Goal: Task Accomplishment & Management: Complete application form

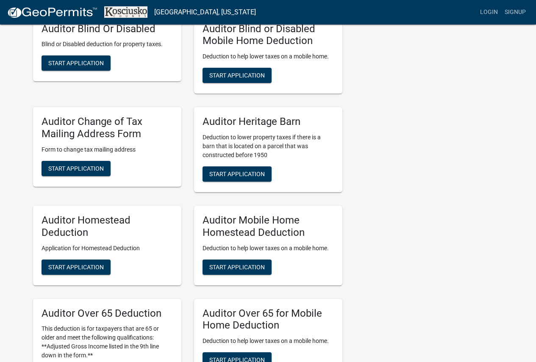
scroll to position [424, 0]
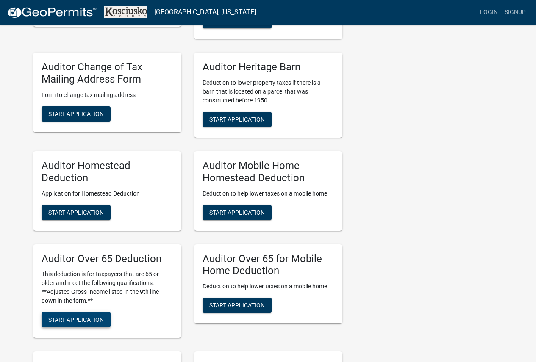
click at [103, 322] on span "Start Application" at bounding box center [76, 320] width 56 height 7
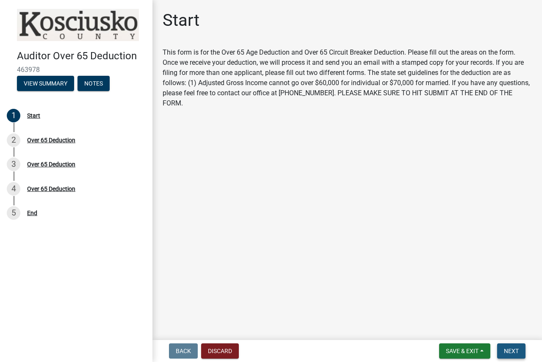
click at [509, 354] on span "Next" at bounding box center [511, 351] width 15 height 7
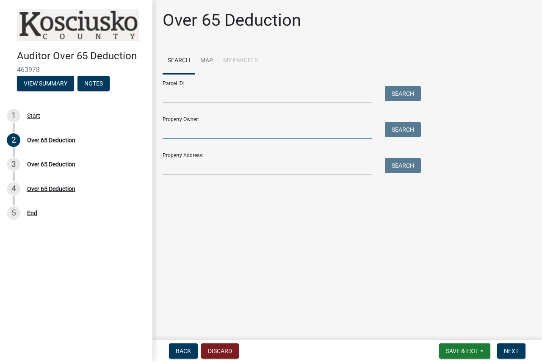
click at [268, 127] on input "Property Owner:" at bounding box center [268, 130] width 210 height 17
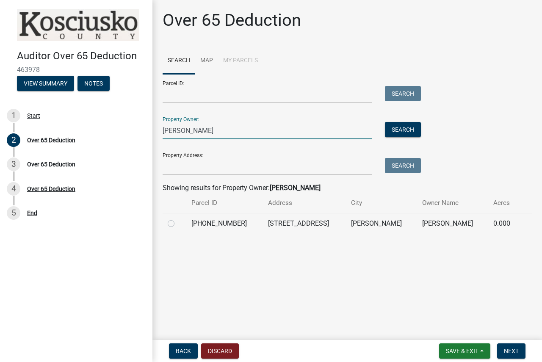
type input "[PERSON_NAME]"
click at [178, 219] on label at bounding box center [178, 219] width 0 height 0
click at [178, 224] on input "radio" at bounding box center [181, 222] width 6 height 6
radio input "true"
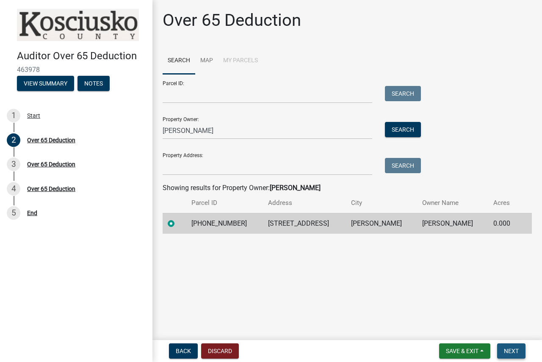
click at [514, 354] on span "Next" at bounding box center [511, 351] width 15 height 7
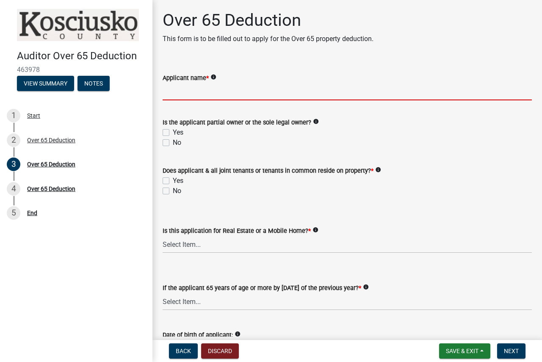
click at [223, 92] on input "Applicant name *" at bounding box center [347, 91] width 369 height 17
type input "[PERSON_NAME]"
click at [173, 131] on label "Yes" at bounding box center [178, 133] width 11 height 10
click at [173, 131] on input "Yes" at bounding box center [176, 131] width 6 height 6
checkbox input "true"
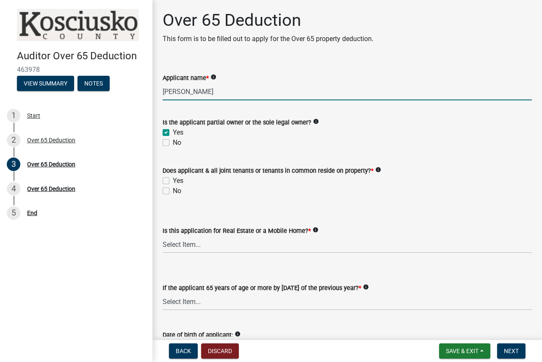
checkbox input "false"
click at [173, 180] on label "Yes" at bounding box center [178, 181] width 11 height 10
click at [173, 180] on input "Yes" at bounding box center [176, 179] width 6 height 6
checkbox input "true"
checkbox input "false"
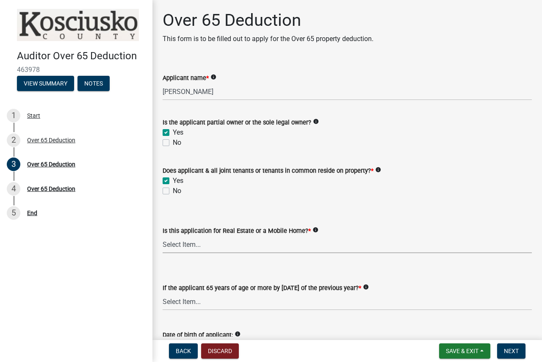
click at [208, 247] on select "Select Item... Real Property Mobile Home" at bounding box center [347, 244] width 369 height 17
click at [163, 236] on select "Select Item... Real Property Mobile Home" at bounding box center [347, 244] width 369 height 17
select select "9e0fe018-0807-4cb1-b9d0-1ea803b42424"
drag, startPoint x: 224, startPoint y: 302, endPoint x: 227, endPoint y: 310, distance: 8.8
click at [225, 303] on select "Select Item... Yes No" at bounding box center [347, 301] width 369 height 17
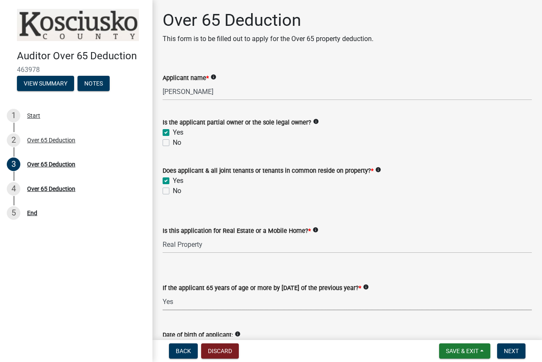
click at [163, 293] on select "Select Item... Yes No" at bounding box center [347, 301] width 369 height 17
select select "61dd1732-a076-4c03-aff6-a332f5b70cd1"
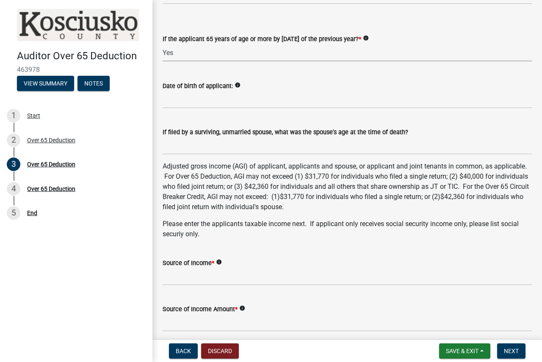
scroll to position [254, 0]
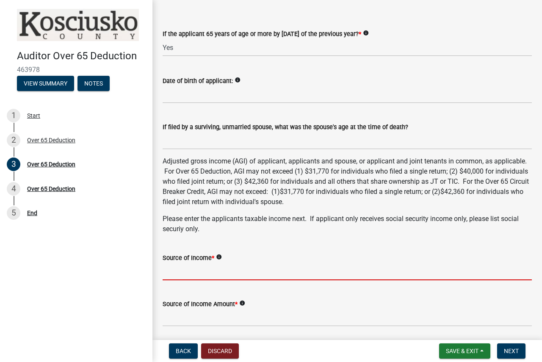
click at [182, 272] on input "Source of Income *" at bounding box center [347, 271] width 369 height 17
type input "Doesn't File"
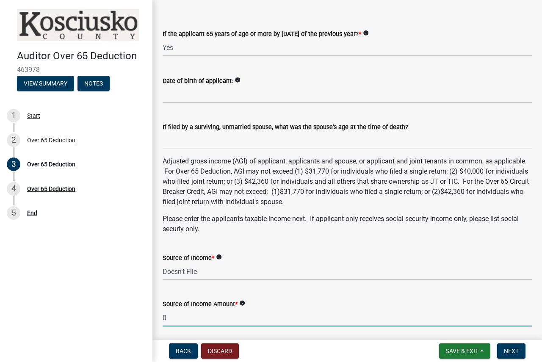
type input "0"
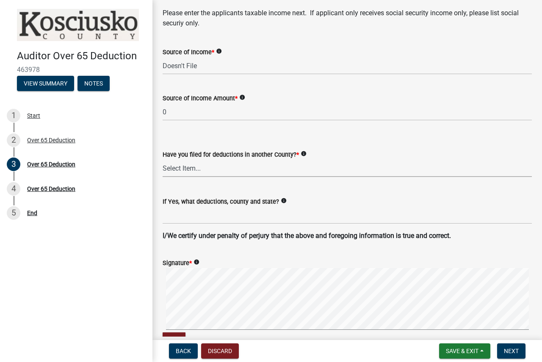
drag, startPoint x: 190, startPoint y: 167, endPoint x: 191, endPoint y: 176, distance: 8.5
click at [191, 167] on select "Select Item... Yes No" at bounding box center [347, 168] width 369 height 17
click at [163, 160] on select "Select Item... Yes No" at bounding box center [347, 168] width 369 height 17
select select "c3747c1b-6a10-4157-a122-bd71e37b161f"
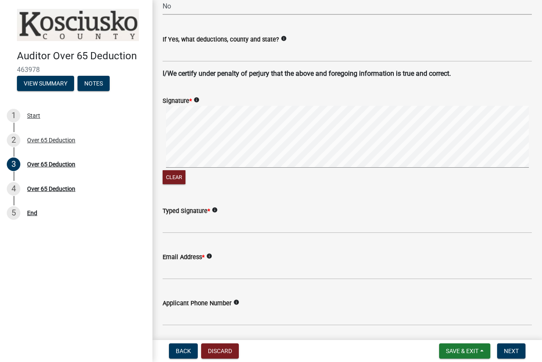
scroll to position [630, 0]
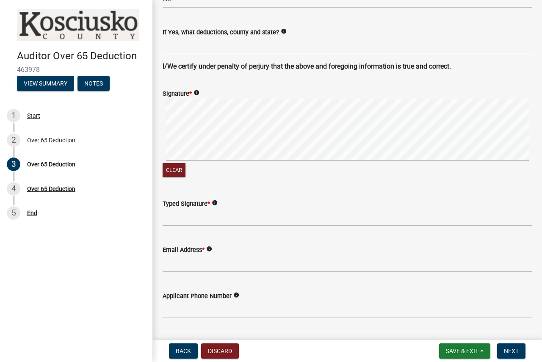
click at [161, 164] on div "Signature * info Clear" at bounding box center [347, 128] width 382 height 101
click at [187, 173] on div "Clear" at bounding box center [347, 139] width 369 height 81
click at [187, 222] on input "Typed Signature *" at bounding box center [347, 217] width 369 height 17
type input "[PERSON_NAME]"
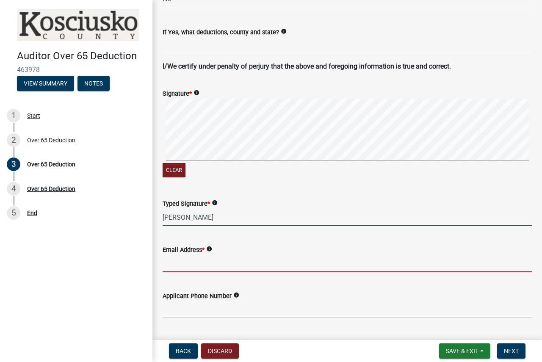
click at [184, 258] on input "Email Address *" at bounding box center [347, 263] width 369 height 17
type input "[EMAIL_ADDRESS][DOMAIN_NAME]"
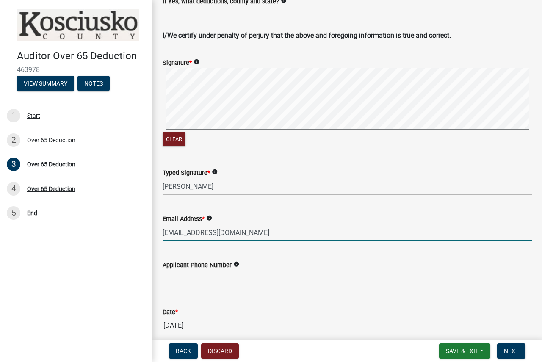
scroll to position [744, 0]
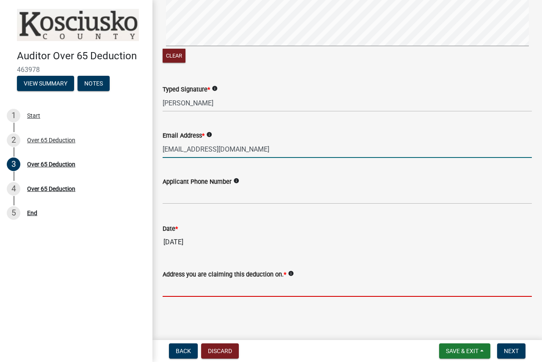
click at [206, 289] on input "Address you are claiming this deduction on. *" at bounding box center [347, 288] width 369 height 17
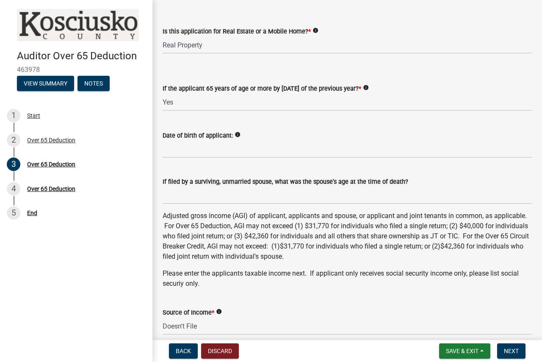
scroll to position [193, 0]
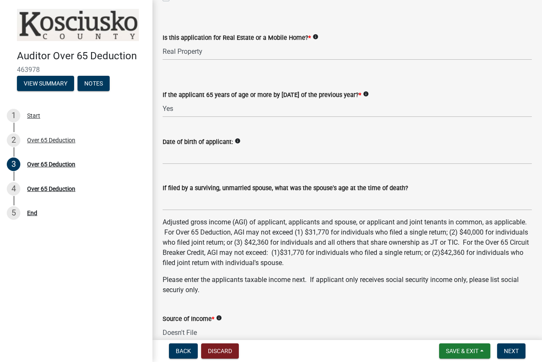
type input "[STREET_ADDRESS][PERSON_NAME]"
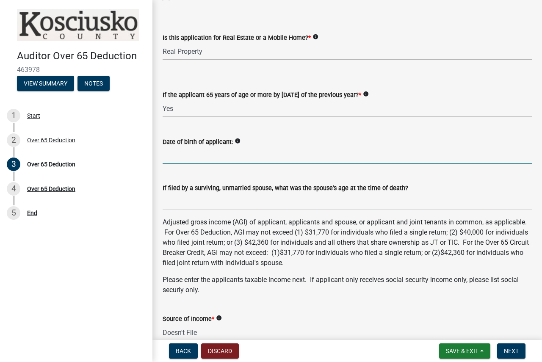
click at [213, 159] on input "Date of birth of applicant:" at bounding box center [347, 155] width 369 height 17
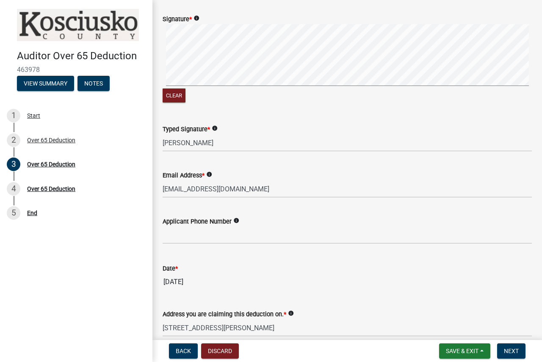
scroll to position [702, 0]
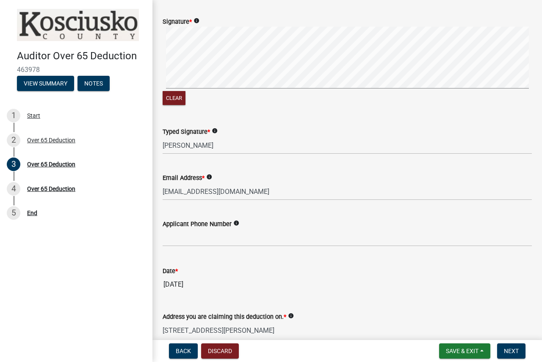
type input "[DATE]"
click at [230, 233] on input "text" at bounding box center [347, 237] width 369 height 17
type input "5743066228"
drag, startPoint x: 514, startPoint y: 356, endPoint x: 514, endPoint y: 351, distance: 5.5
click at [514, 354] on button "Next" at bounding box center [511, 351] width 28 height 15
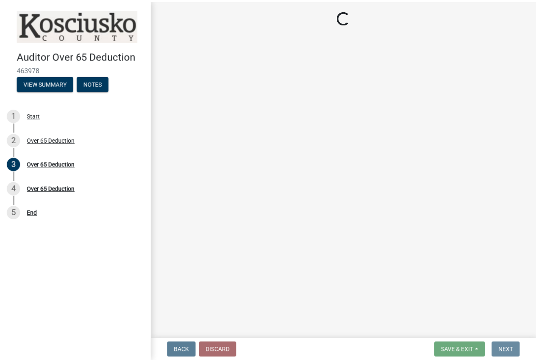
scroll to position [0, 0]
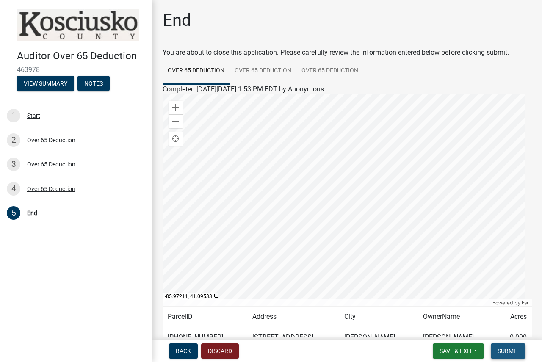
click at [498, 346] on button "Submit" at bounding box center [508, 351] width 35 height 15
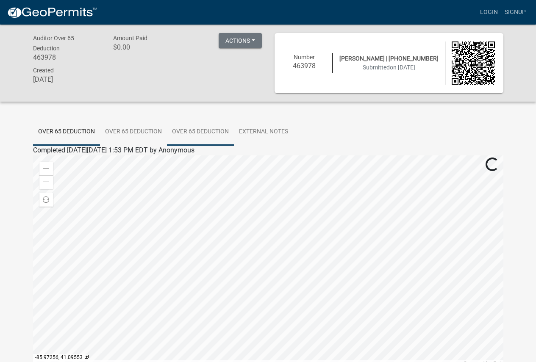
click at [198, 131] on link "Over 65 Deduction" at bounding box center [200, 132] width 67 height 27
click at [79, 163] on link "Over 65 Deduction" at bounding box center [60, 160] width 55 height 8
